Goal: Participate in discussion: Engage in conversation with other users on a specific topic

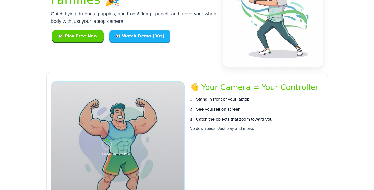
scroll to position [77, 0]
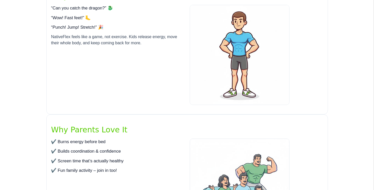
scroll to position [363, 0]
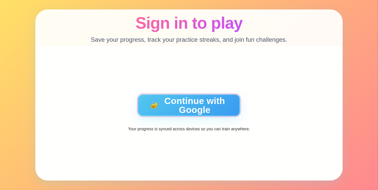
click at [189, 105] on button "🔐 Continue with Google" at bounding box center [189, 105] width 103 height 22
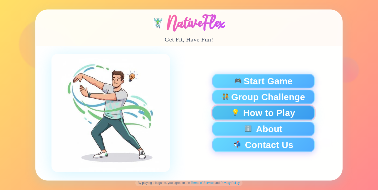
click at [279, 111] on button "💡 How to Play" at bounding box center [263, 113] width 103 height 15
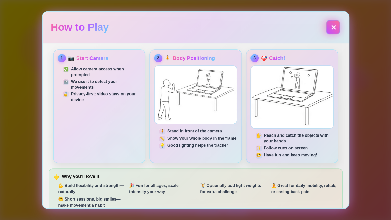
click at [332, 24] on button "✕" at bounding box center [333, 27] width 14 height 14
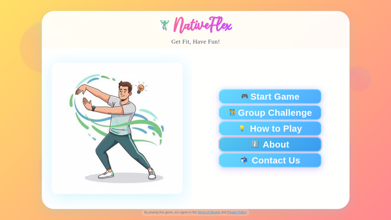
click at [287, 149] on button "ℹ️ About" at bounding box center [270, 144] width 103 height 15
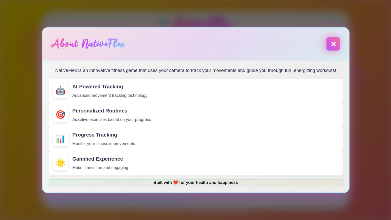
click at [334, 42] on button "✕" at bounding box center [333, 44] width 14 height 14
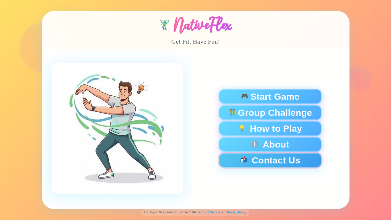
click at [270, 161] on button "📬 Contact Us" at bounding box center [270, 160] width 103 height 15
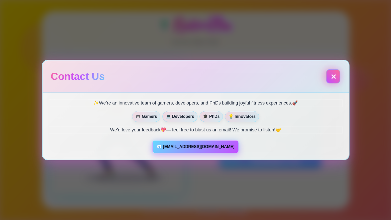
click at [328, 74] on button "✕" at bounding box center [333, 76] width 14 height 14
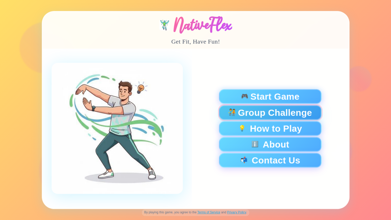
click at [256, 108] on span "Group Challenge" at bounding box center [275, 112] width 74 height 9
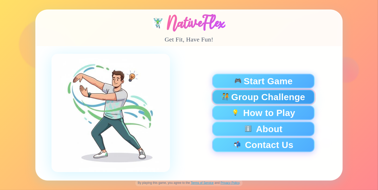
click at [282, 94] on span "Group Challenge" at bounding box center [268, 97] width 74 height 9
click at [259, 98] on span "Group Challenge" at bounding box center [268, 97] width 74 height 9
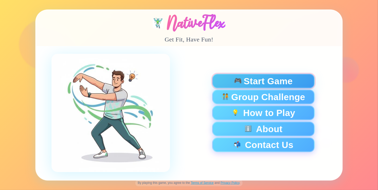
click at [236, 81] on span "🎮" at bounding box center [238, 81] width 8 height 7
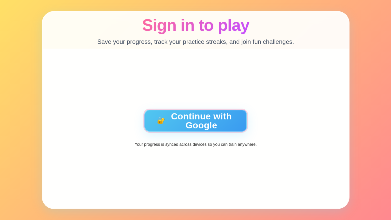
click at [229, 114] on button "🔐 Continue with Google" at bounding box center [195, 121] width 103 height 22
